Goal: Information Seeking & Learning: Check status

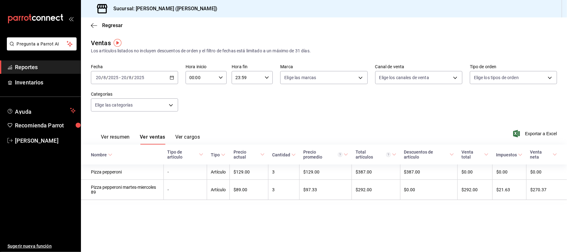
click at [115, 22] on div "Regresar" at bounding box center [324, 25] width 486 height 16
click at [113, 28] on div "Regresar" at bounding box center [324, 25] width 486 height 16
drag, startPoint x: 113, startPoint y: 26, endPoint x: 105, endPoint y: 23, distance: 8.2
click at [105, 23] on span "Regresar" at bounding box center [112, 25] width 21 height 6
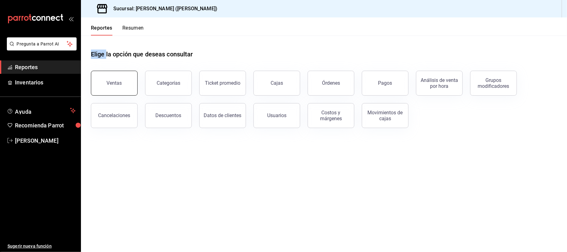
drag, startPoint x: 126, startPoint y: 75, endPoint x: 111, endPoint y: 89, distance: 20.7
click at [111, 89] on button "Ventas" at bounding box center [114, 83] width 47 height 25
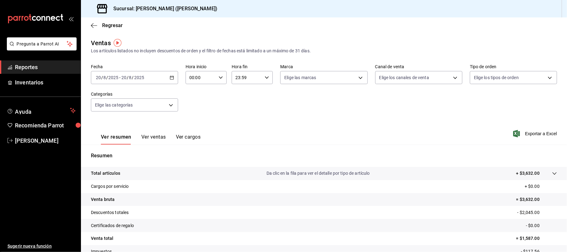
click at [153, 137] on button "Ver ventas" at bounding box center [153, 139] width 25 height 11
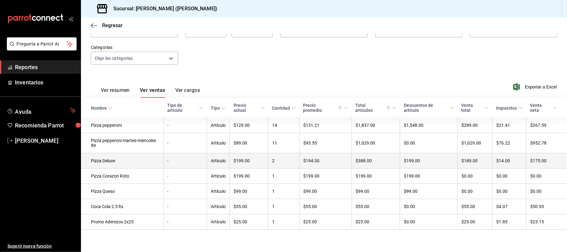
scroll to position [51, 0]
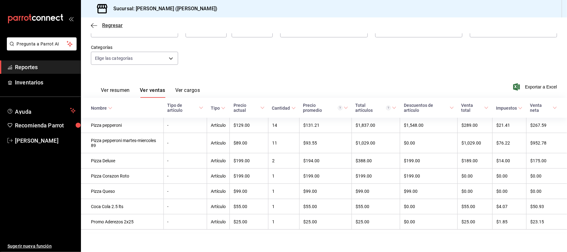
click at [114, 22] on span "Regresar" at bounding box center [112, 25] width 21 height 6
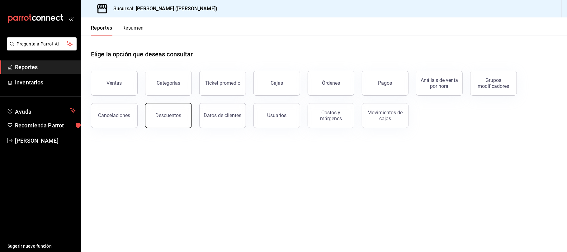
click at [176, 119] on button "Descuentos" at bounding box center [168, 115] width 47 height 25
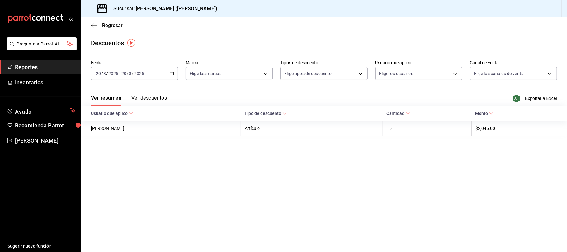
drag, startPoint x: 526, startPoint y: 99, endPoint x: 559, endPoint y: 33, distance: 73.5
click at [559, 33] on main "Regresar Descuentos Fecha [DATE] [DATE] - [DATE] [DATE] Marca Elige las marcas …" at bounding box center [324, 134] width 486 height 234
click at [536, 96] on span "Exportar a Excel" at bounding box center [535, 98] width 43 height 7
